Goal: Task Accomplishment & Management: Manage account settings

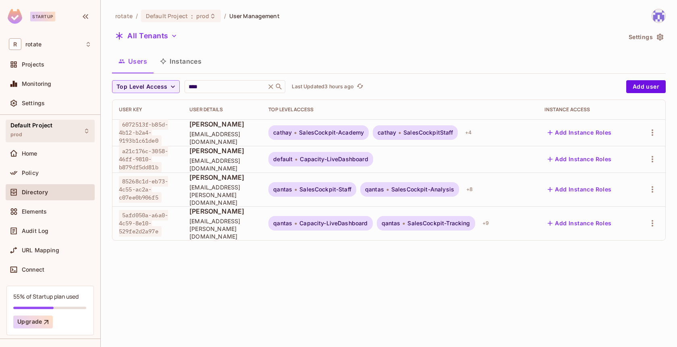
click at [73, 131] on div "Default Project prod" at bounding box center [50, 131] width 89 height 22
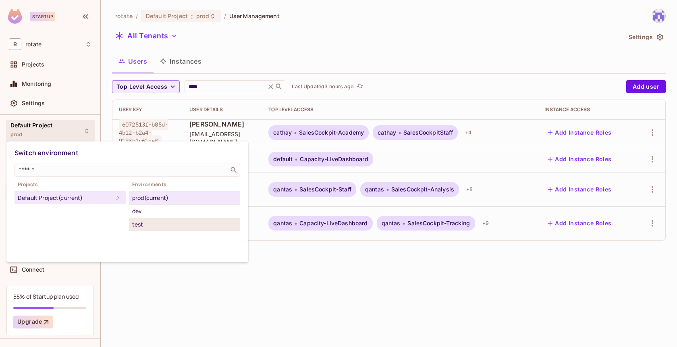
click at [168, 221] on div "test" at bounding box center [184, 225] width 105 height 10
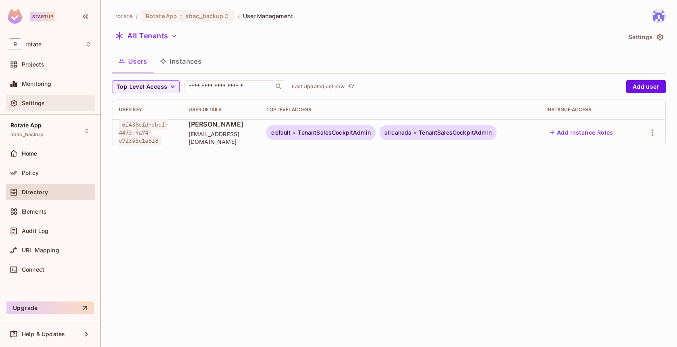
click at [55, 106] on div "Settings" at bounding box center [57, 103] width 70 height 6
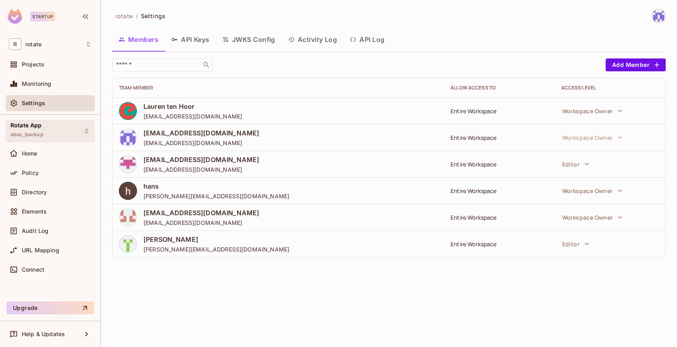
click at [78, 126] on div "Rotate App abac_backup" at bounding box center [50, 131] width 89 height 22
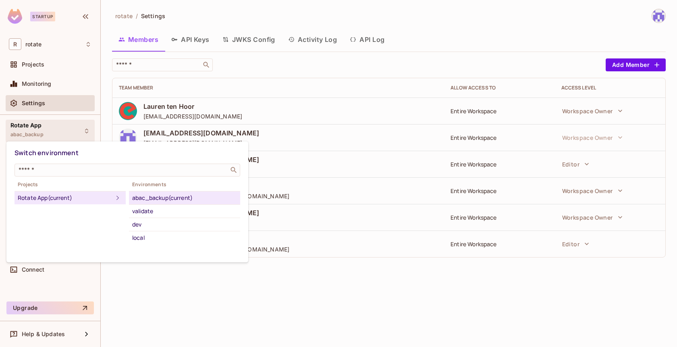
click at [78, 126] on div at bounding box center [338, 173] width 677 height 347
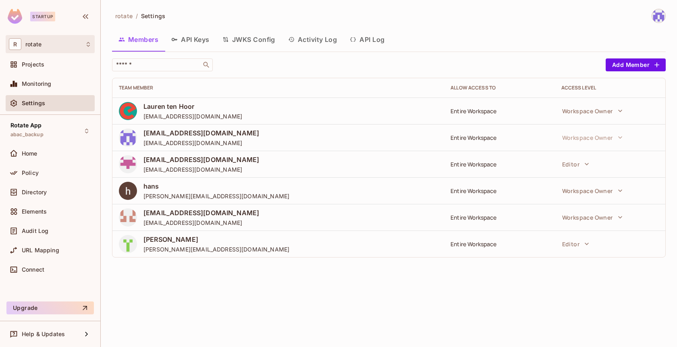
click at [71, 46] on div "R rotate" at bounding box center [50, 44] width 83 height 12
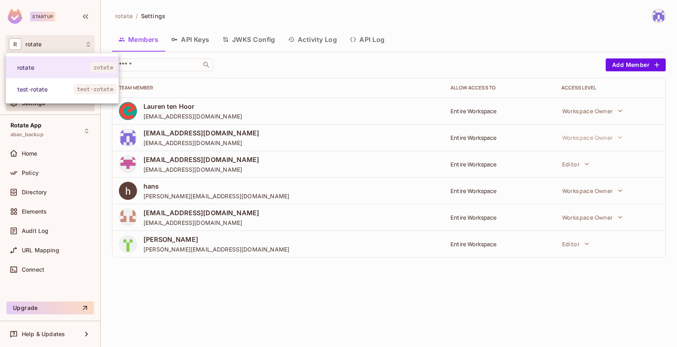
click at [283, 14] on div at bounding box center [338, 173] width 677 height 347
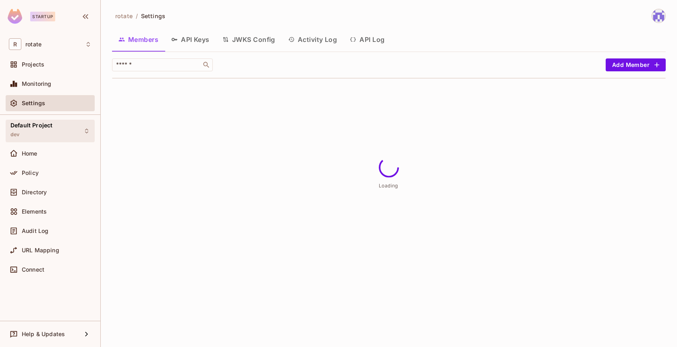
click at [79, 132] on div "Default Project dev" at bounding box center [50, 131] width 89 height 22
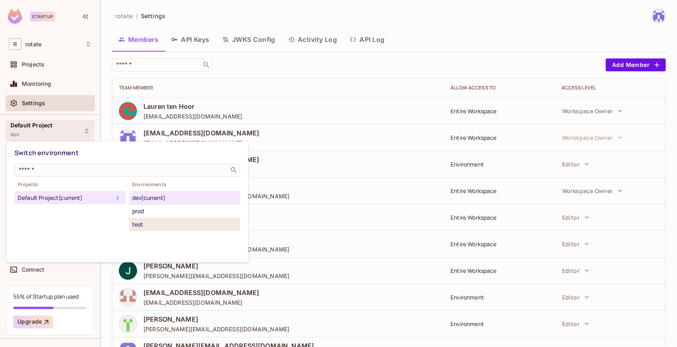
click at [145, 228] on div "test" at bounding box center [184, 225] width 105 height 10
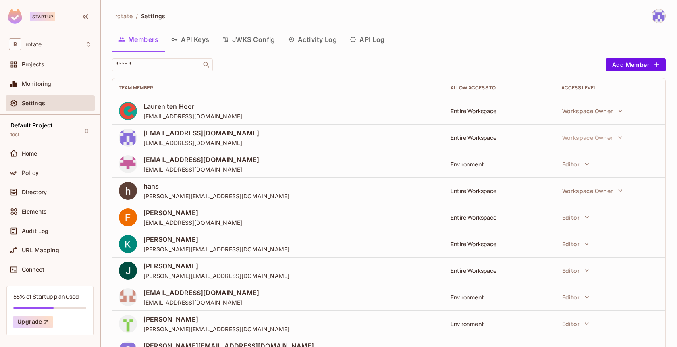
click at [196, 40] on button "API Keys" at bounding box center [190, 39] width 51 height 20
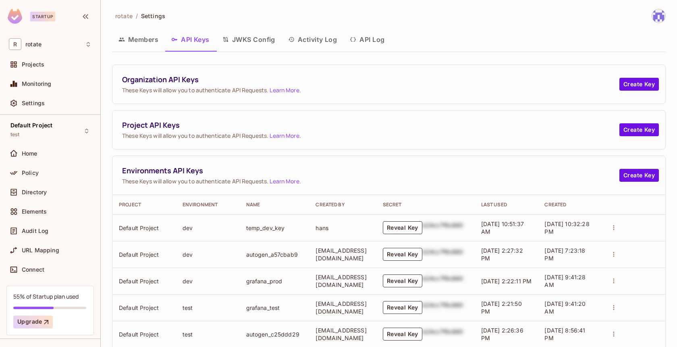
scroll to position [70, 0]
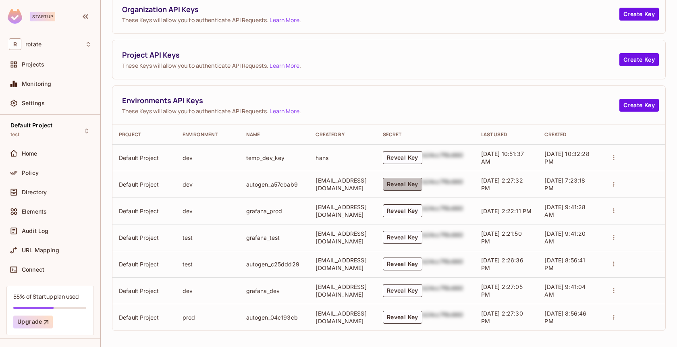
click at [422, 185] on button "Reveal Key" at bounding box center [403, 184] width 40 height 13
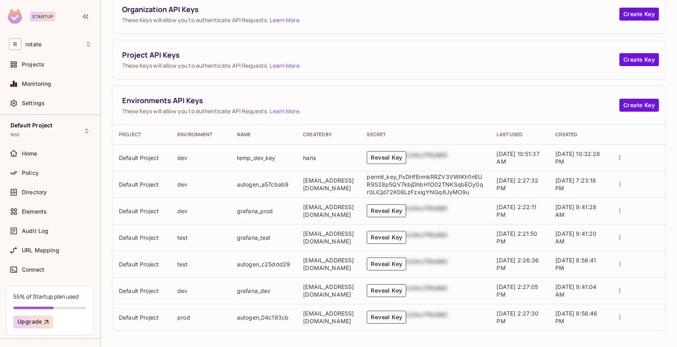
click at [397, 210] on button "Reveal Key" at bounding box center [387, 210] width 40 height 13
click at [395, 153] on button "Reveal Key" at bounding box center [387, 157] width 40 height 13
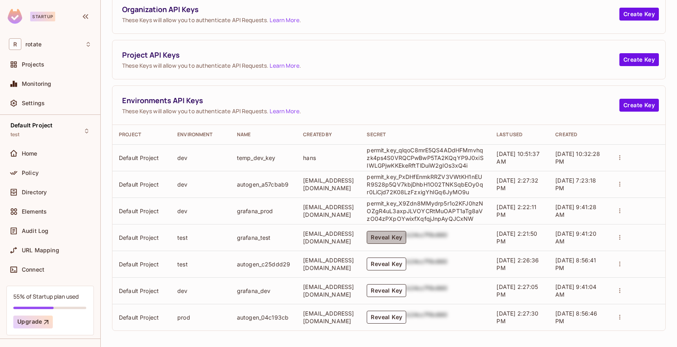
click at [403, 237] on button "Reveal Key" at bounding box center [387, 237] width 40 height 13
click at [406, 261] on button "Reveal Key" at bounding box center [387, 264] width 40 height 13
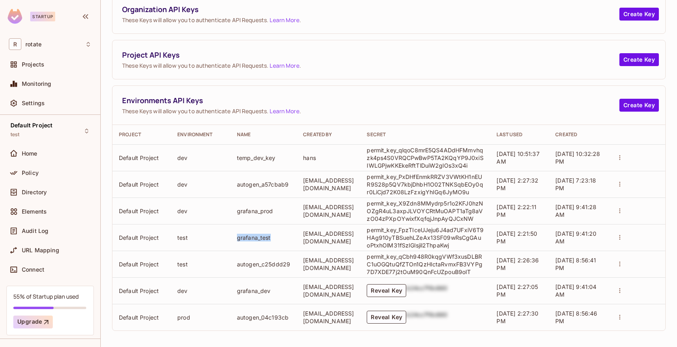
drag, startPoint x: 232, startPoint y: 237, endPoint x: 265, endPoint y: 234, distance: 33.2
click at [265, 234] on td "grafana_test" at bounding box center [264, 237] width 66 height 27
click at [358, 235] on td "[EMAIL_ADDRESS][DOMAIN_NAME]" at bounding box center [329, 237] width 64 height 27
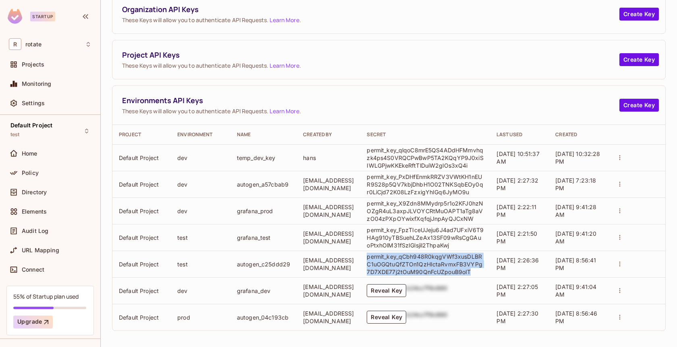
drag, startPoint x: 483, startPoint y: 270, endPoint x: 372, endPoint y: 258, distance: 111.5
click at [372, 258] on td "permit_key_qCbh948R0kqgVWf3xusDLBRC1uOGQtuQfZTOn1QzHIctaRvmxFB3VYPg7D7XDE77j2tO…" at bounding box center [425, 264] width 130 height 27
copy p "permit_key_qCbh948R0kqgVWf3xusDLBRC1uOGQtuQfZTOn1QzHIctaRvmxFB3VYPg7D7XDE77j2tO…"
